Goal: Task Accomplishment & Management: Use online tool/utility

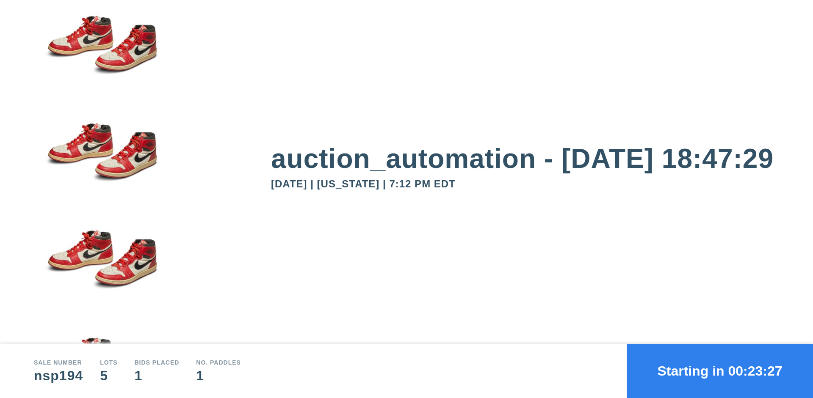
click at [720, 371] on button "Starting in 00:23:27" at bounding box center [720, 371] width 186 height 54
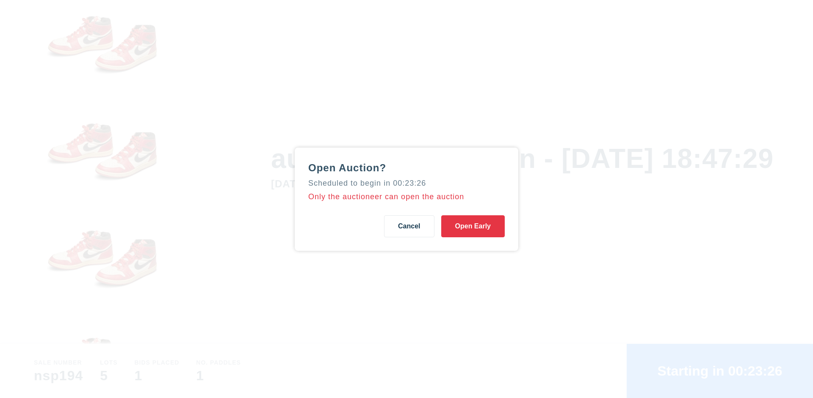
click at [473, 226] on button "Open Early" at bounding box center [473, 227] width 64 height 22
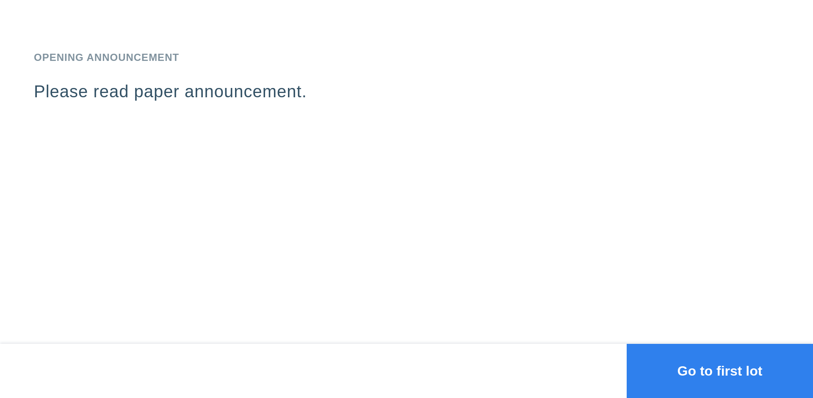
click at [720, 371] on button "Go to first lot" at bounding box center [720, 371] width 186 height 54
